Goal: Task Accomplishment & Management: Manage account settings

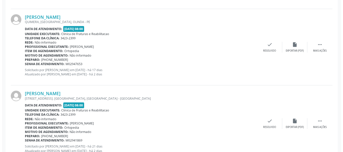
scroll to position [295, 0]
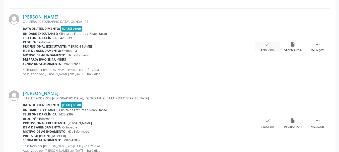
click at [269, 48] on div "check Resolvido" at bounding box center [267, 47] width 25 height 11
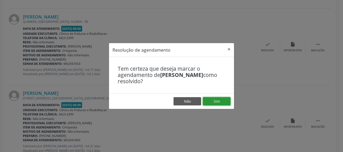
click at [216, 102] on button "Sim" at bounding box center [217, 101] width 28 height 9
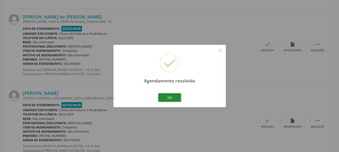
click at [172, 99] on button "Ok" at bounding box center [169, 98] width 23 height 9
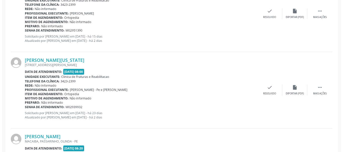
scroll to position [571, 0]
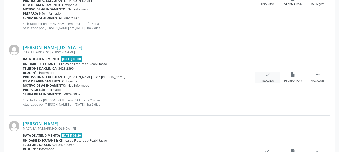
click at [267, 77] on icon "check" at bounding box center [268, 75] width 6 height 6
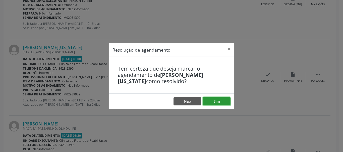
click at [218, 100] on button "Sim" at bounding box center [217, 101] width 28 height 9
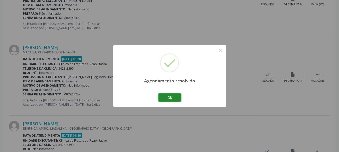
click at [173, 98] on button "Ok" at bounding box center [169, 98] width 23 height 9
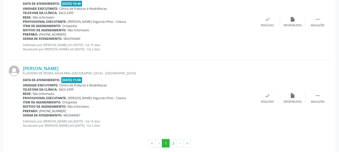
scroll to position [1170, 0]
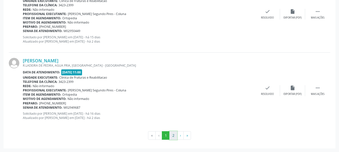
click at [175, 133] on button "2" at bounding box center [173, 135] width 8 height 9
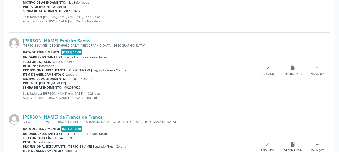
scroll to position [634, 0]
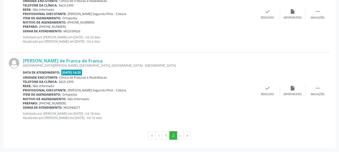
click at [180, 138] on li "›" at bounding box center [180, 135] width 7 height 9
click at [167, 134] on button "1" at bounding box center [166, 135] width 8 height 9
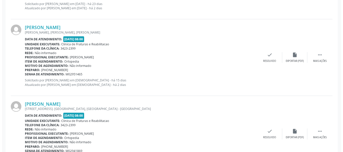
scroll to position [376, 0]
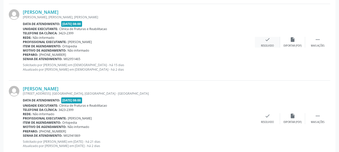
click at [268, 45] on div "Resolvido" at bounding box center [267, 46] width 13 height 4
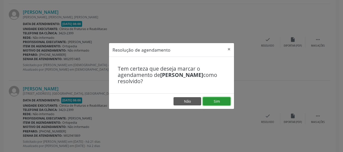
click at [215, 102] on button "Sim" at bounding box center [217, 101] width 28 height 9
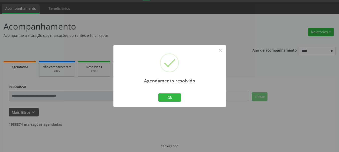
scroll to position [19, 0]
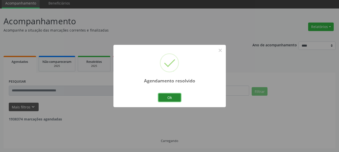
click at [176, 96] on button "Ok" at bounding box center [169, 98] width 23 height 9
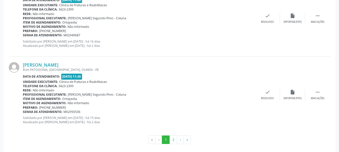
scroll to position [1170, 0]
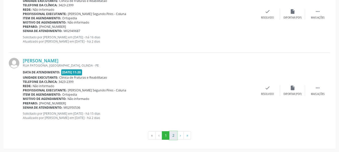
click at [174, 137] on button "2" at bounding box center [173, 135] width 8 height 9
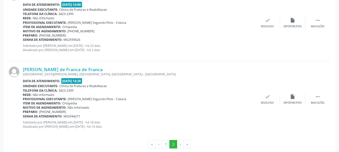
scroll to position [558, 0]
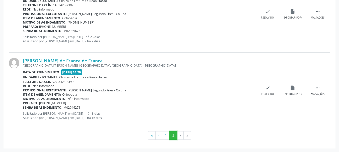
click at [170, 134] on button "2" at bounding box center [173, 135] width 8 height 9
click at [174, 134] on button "2" at bounding box center [173, 135] width 8 height 9
click at [181, 135] on li "›" at bounding box center [180, 135] width 7 height 9
click at [175, 135] on button "2" at bounding box center [173, 135] width 8 height 9
click at [173, 135] on button "2" at bounding box center [173, 135] width 8 height 9
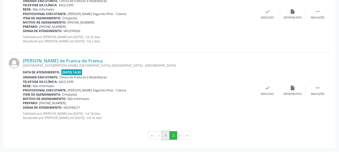
click at [166, 134] on button "1" at bounding box center [166, 135] width 8 height 9
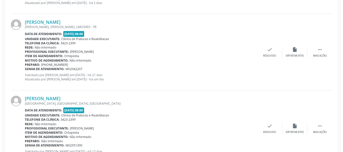
scroll to position [288, 0]
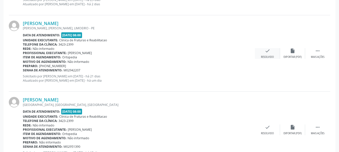
click at [268, 55] on div "Resolvido" at bounding box center [267, 57] width 13 height 4
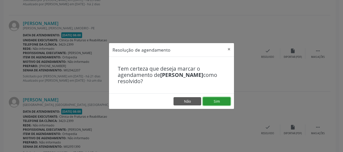
click at [221, 102] on button "Sim" at bounding box center [217, 101] width 28 height 9
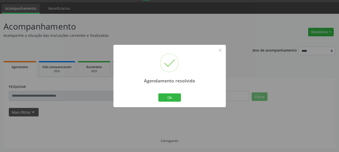
scroll to position [19, 0]
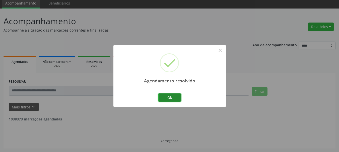
click at [173, 97] on button "Ok" at bounding box center [169, 98] width 23 height 9
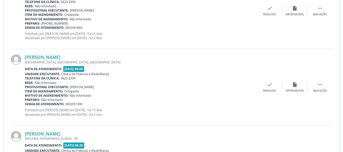
scroll to position [318, 0]
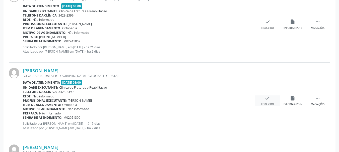
click at [266, 100] on icon "check" at bounding box center [268, 99] width 6 height 6
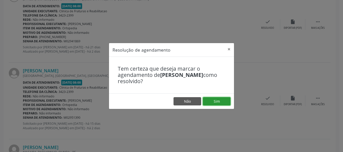
click at [222, 99] on button "Sim" at bounding box center [217, 101] width 28 height 9
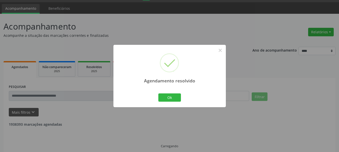
scroll to position [19, 0]
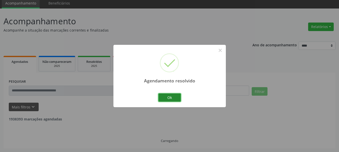
click at [174, 98] on button "Ok" at bounding box center [169, 98] width 23 height 9
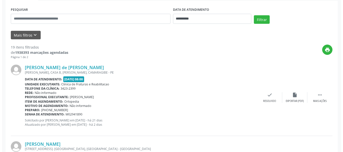
scroll to position [94, 0]
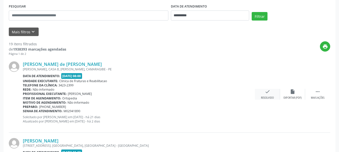
click at [270, 94] on icon "check" at bounding box center [268, 92] width 6 height 6
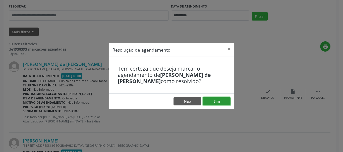
click at [218, 99] on button "Sim" at bounding box center [217, 101] width 28 height 9
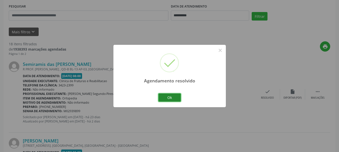
click at [173, 97] on button "Ok" at bounding box center [169, 98] width 23 height 9
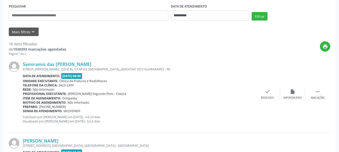
click at [175, 106] on div "Preparo: [PHONE_NUMBER]" at bounding box center [139, 107] width 232 height 4
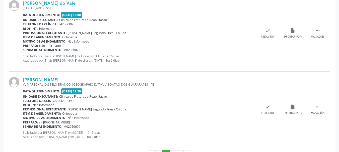
scroll to position [1170, 0]
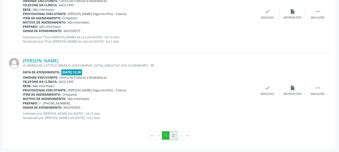
click at [172, 136] on button "2" at bounding box center [173, 135] width 8 height 9
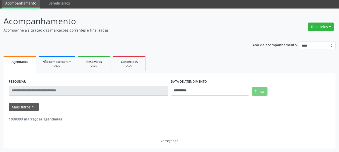
scroll to position [251, 0]
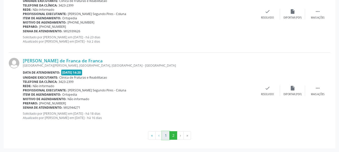
click at [166, 134] on button "1" at bounding box center [166, 135] width 8 height 9
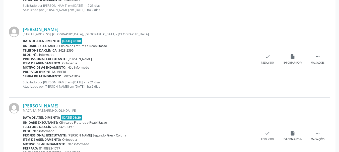
scroll to position [208, 0]
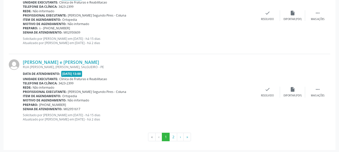
scroll to position [1170, 0]
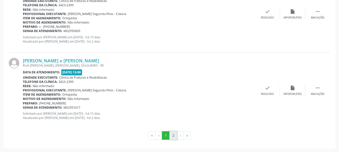
click at [175, 135] on button "2" at bounding box center [173, 135] width 8 height 9
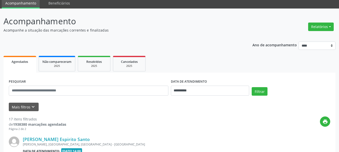
scroll to position [174, 0]
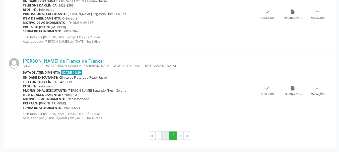
click at [168, 137] on button "1" at bounding box center [166, 136] width 8 height 9
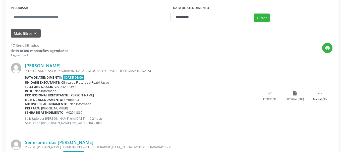
scroll to position [81, 0]
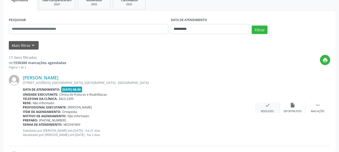
click at [265, 110] on div "Resolvido" at bounding box center [267, 112] width 13 height 4
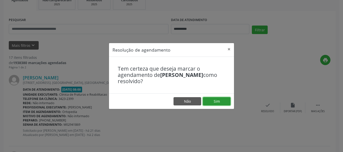
click at [220, 99] on button "Sim" at bounding box center [217, 101] width 28 height 9
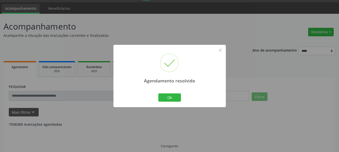
scroll to position [19, 0]
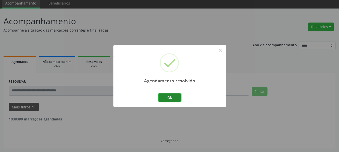
click at [172, 96] on button "Ok" at bounding box center [169, 98] width 23 height 9
